Goal: Navigation & Orientation: Find specific page/section

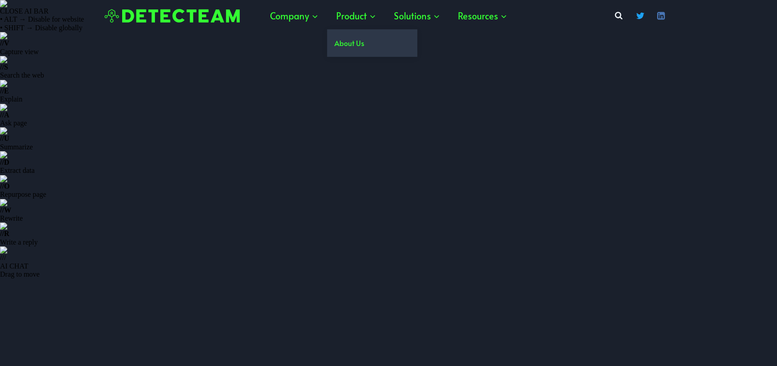
click at [355, 41] on link "About Us" at bounding box center [372, 42] width 90 height 27
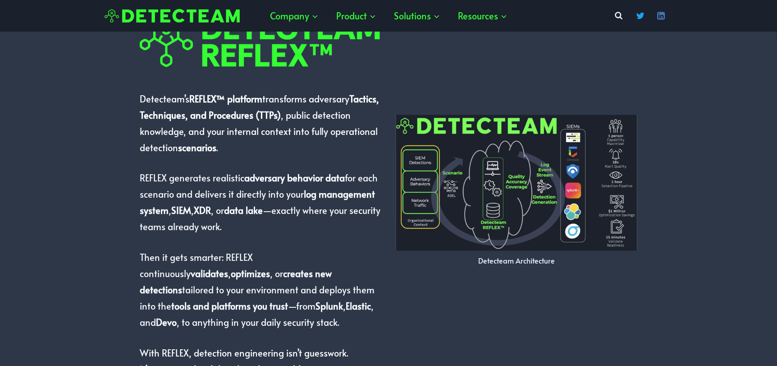
scroll to position [653, 0]
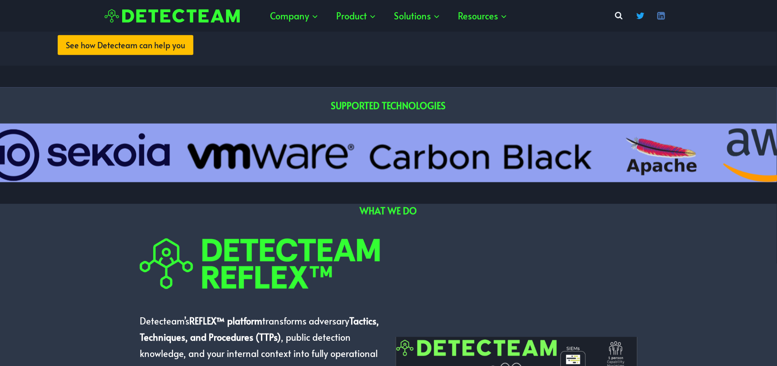
click at [199, 6] on div at bounding box center [172, 16] width 144 height 23
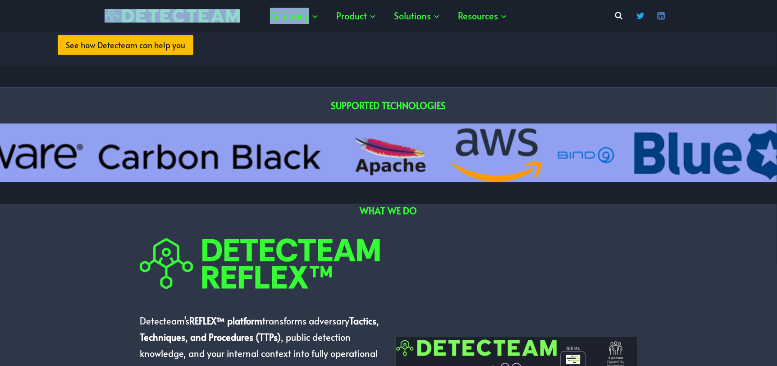
click at [199, 7] on div at bounding box center [172, 16] width 144 height 23
click at [205, 15] on img at bounding box center [172, 16] width 135 height 14
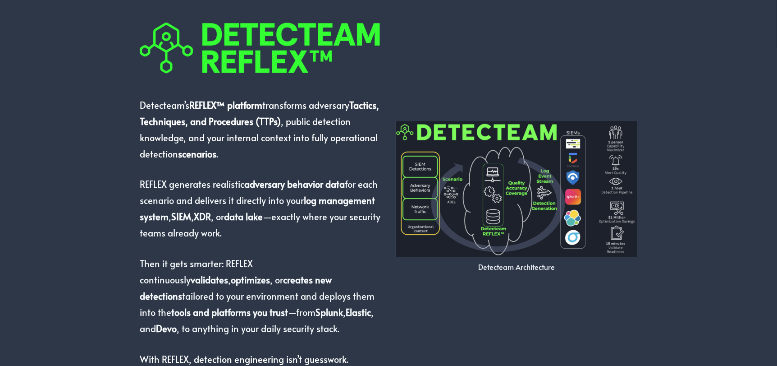
scroll to position [954, 0]
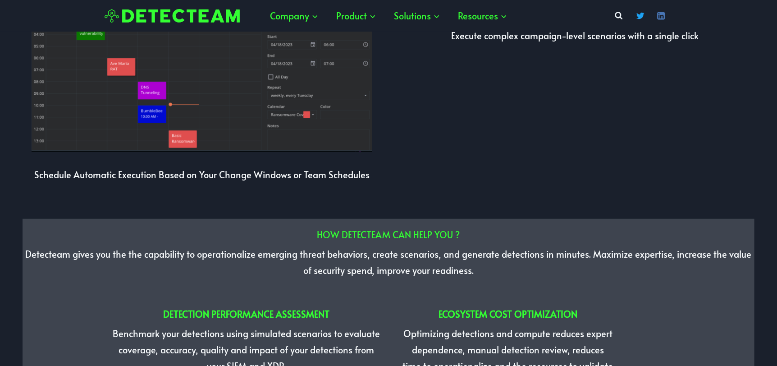
scroll to position [2254, 0]
